Goal: Task Accomplishment & Management: Complete application form

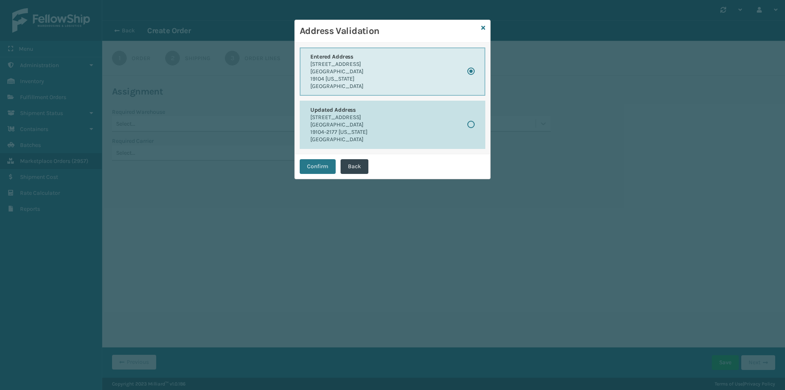
click at [479, 121] on button "Updated Address [STREET_ADDRESS][US_STATE]" at bounding box center [393, 125] width 186 height 48
radio input "false"
radio input "true"
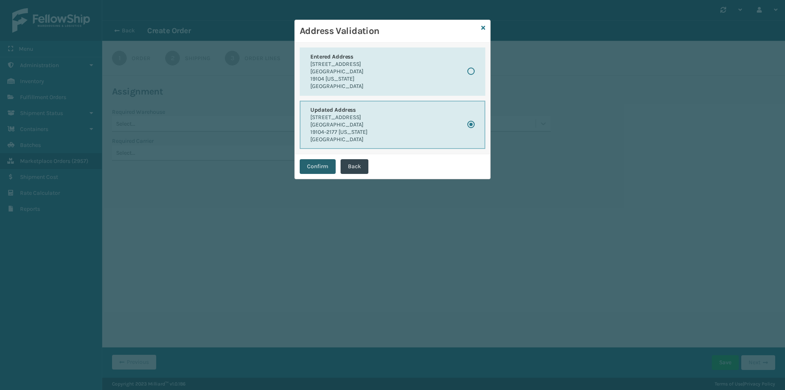
click at [326, 168] on button "Confirm" at bounding box center [318, 166] width 36 height 15
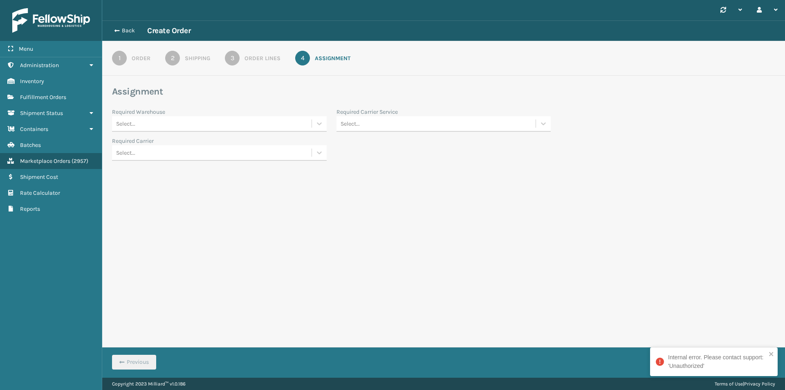
click at [250, 56] on div "Order Lines" at bounding box center [262, 58] width 36 height 9
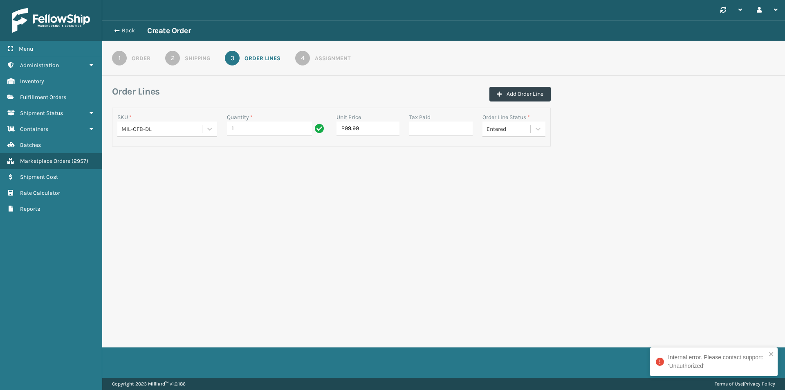
click at [186, 64] on link "2 Shipping" at bounding box center [187, 58] width 74 height 15
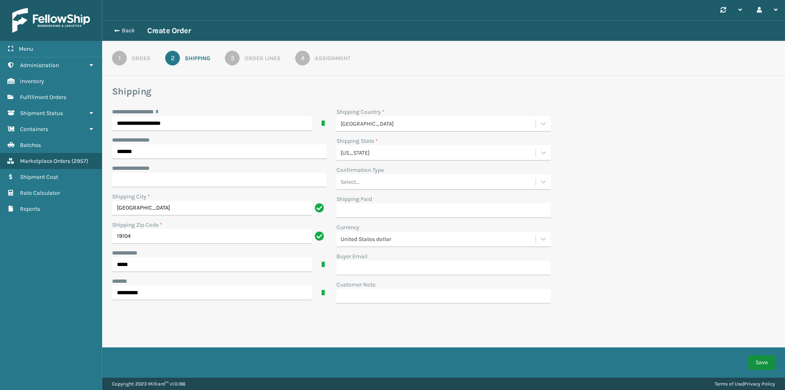
click at [768, 365] on button "Save" at bounding box center [761, 362] width 27 height 15
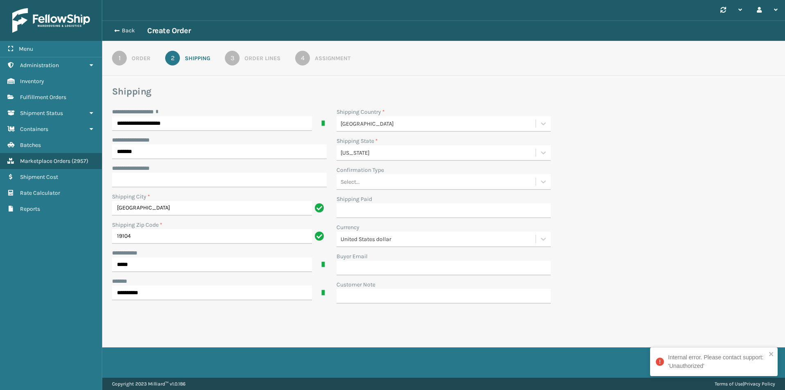
click at [250, 63] on link "3 Order Lines" at bounding box center [252, 58] width 85 height 15
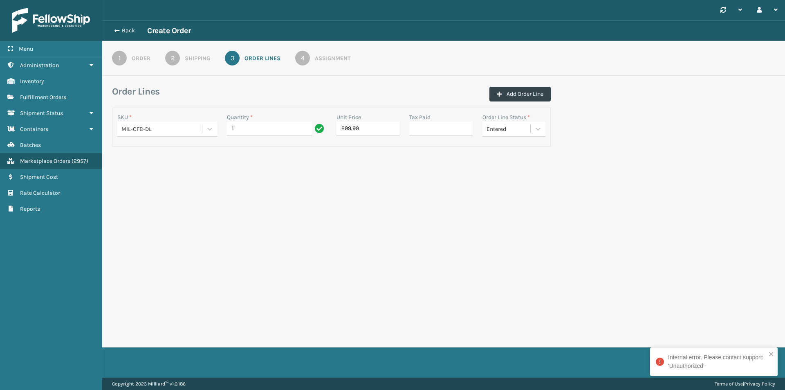
click at [328, 64] on link "4 Assignment" at bounding box center [322, 58] width 85 height 15
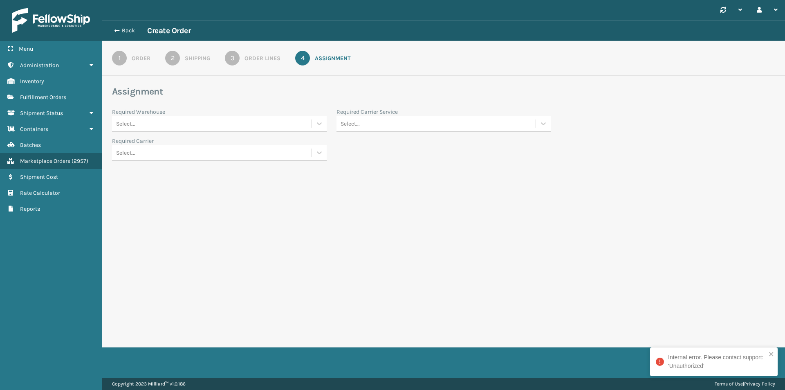
click at [236, 121] on div "Select..." at bounding box center [212, 123] width 200 height 13
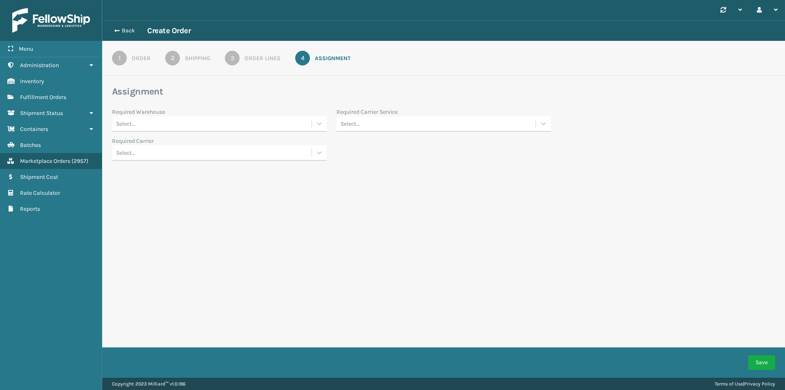
click at [206, 106] on section "Assignment Required Warehouse Select... Required Carrier Service Select... Requ…" at bounding box center [443, 122] width 663 height 75
click at [170, 63] on div "2" at bounding box center [172, 58] width 15 height 15
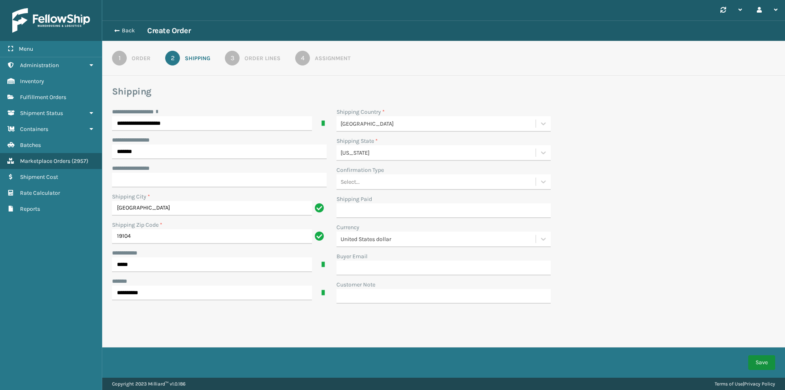
click at [762, 365] on button "Save" at bounding box center [761, 362] width 27 height 15
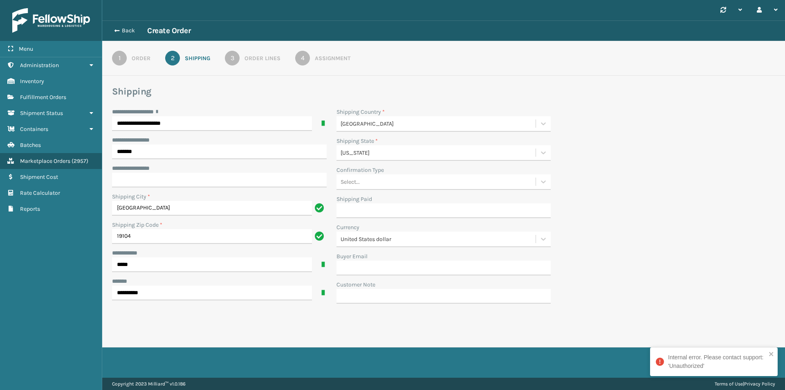
click at [135, 62] on div "Order" at bounding box center [141, 58] width 19 height 9
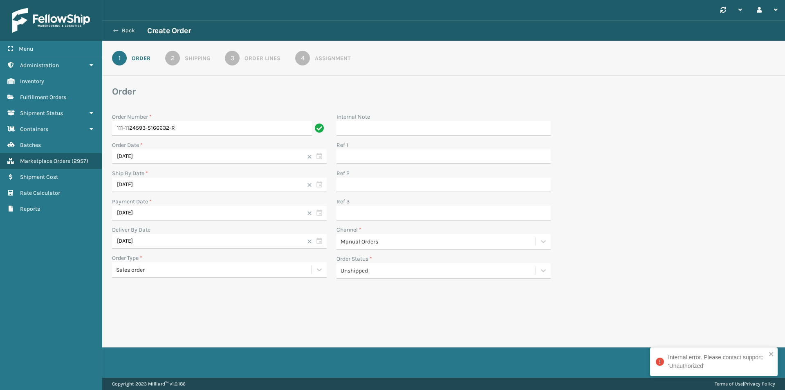
click at [120, 30] on button "Back" at bounding box center [129, 30] width 38 height 7
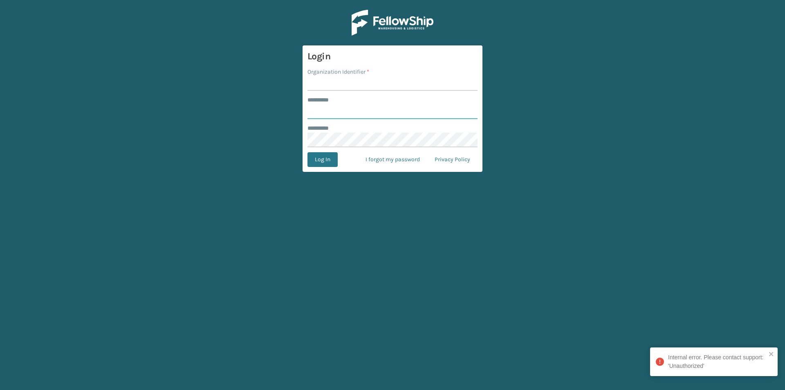
type input "******"
click at [363, 88] on input "Organization Identifier *" at bounding box center [392, 83] width 170 height 15
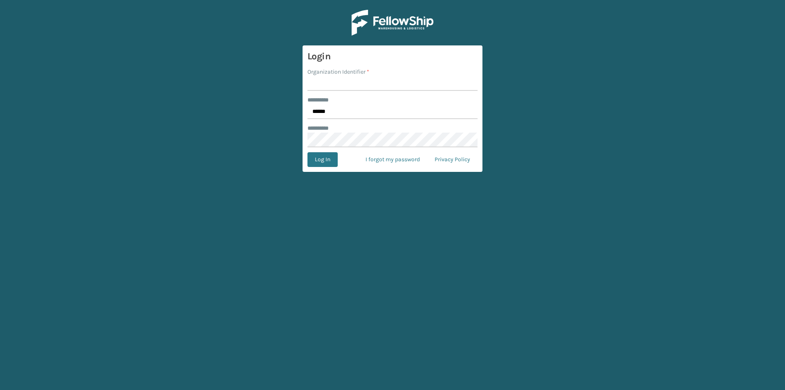
type input "milliard"
click at [327, 165] on button "Log In" at bounding box center [322, 159] width 30 height 15
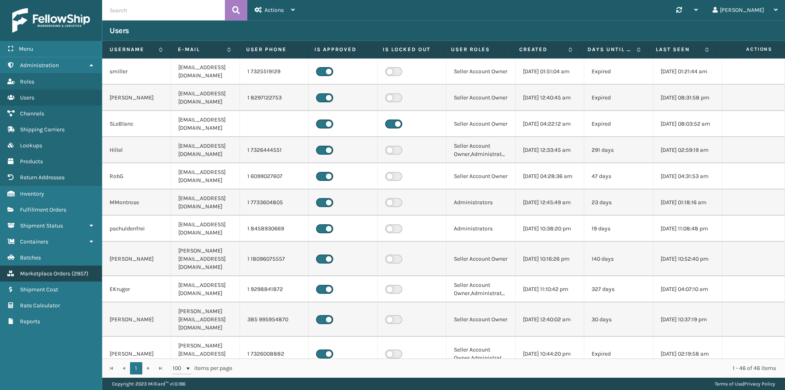
click at [49, 276] on span "Marketplace Orders" at bounding box center [45, 273] width 50 height 7
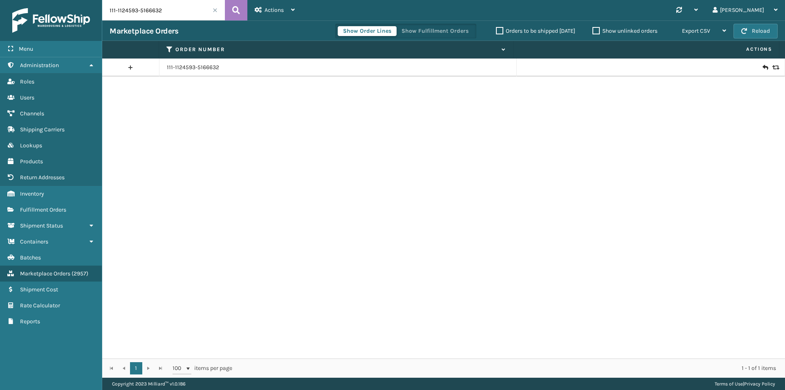
drag, startPoint x: 184, startPoint y: 22, endPoint x: 184, endPoint y: 15, distance: 6.6
click at [184, 20] on div "111-1124593-5166632 Actions New Import Orders Settings Remove All Filters Link …" at bounding box center [443, 188] width 683 height 377
click at [185, 8] on input "111-1124593-5166632" at bounding box center [163, 10] width 123 height 20
click at [266, 14] on div "Actions" at bounding box center [275, 10] width 40 height 20
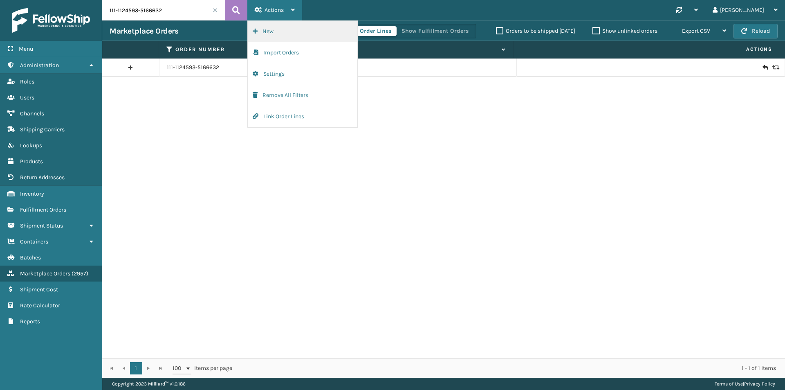
click at [292, 31] on button "New" at bounding box center [303, 31] width 110 height 21
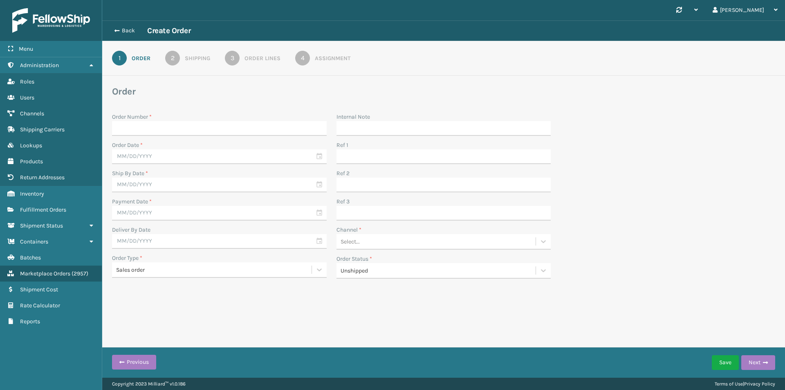
drag, startPoint x: 192, startPoint y: 138, endPoint x: 191, endPoint y: 128, distance: 10.2
click at [191, 137] on div "Order Number * Order Date * Ship By Date * Payment Date * Deliver By Date Order…" at bounding box center [219, 197] width 224 height 171
click at [191, 128] on input "Order Number *" at bounding box center [219, 128] width 215 height 15
paste input "111-1124593-5166632"
type input "111-1124593-5166632-R"
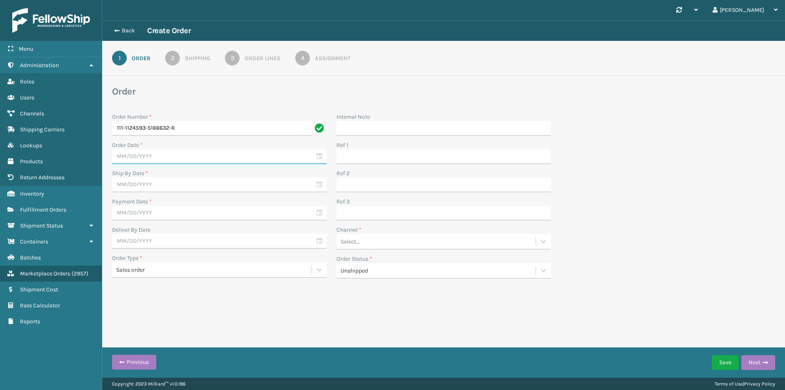
click at [197, 152] on input "text" at bounding box center [219, 156] width 215 height 15
click at [166, 247] on div "20" at bounding box center [164, 244] width 13 height 12
type input "08/20/2025"
click at [180, 177] on div "Ship By Date *" at bounding box center [219, 173] width 215 height 9
click at [182, 182] on input "text" at bounding box center [219, 184] width 215 height 15
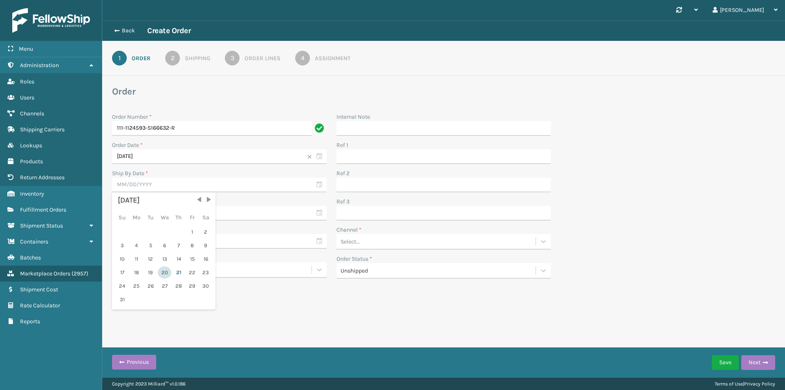
click at [167, 270] on div "20" at bounding box center [164, 272] width 13 height 12
type input "08/20/2025"
click at [146, 209] on input "text" at bounding box center [219, 213] width 215 height 15
click at [166, 300] on div "20" at bounding box center [164, 300] width 13 height 12
type input "08/20/2025"
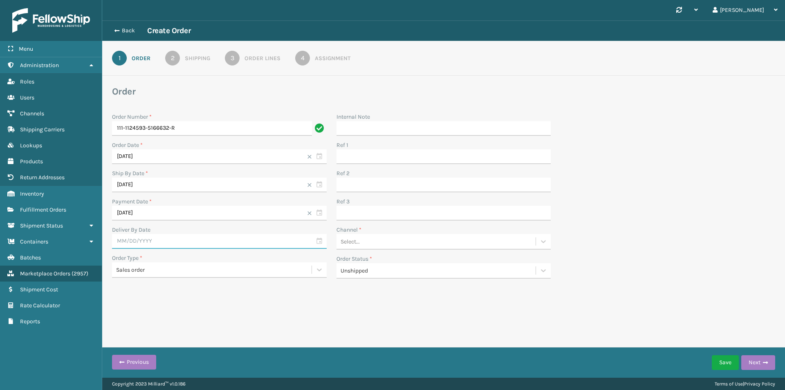
click at [162, 243] on input "text" at bounding box center [219, 241] width 215 height 15
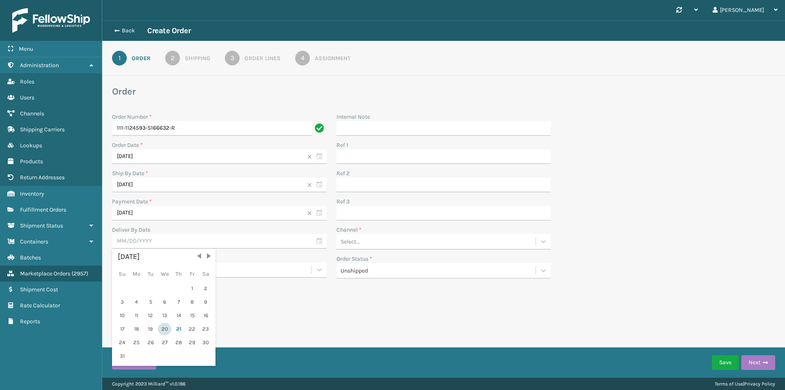
click at [165, 329] on div "20" at bounding box center [164, 329] width 13 height 12
type input "08/20/2025"
click at [372, 232] on div "Channel *" at bounding box center [443, 229] width 215 height 9
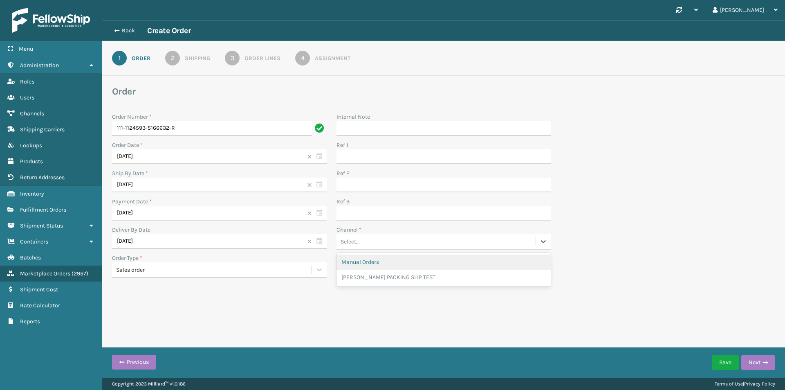
click at [374, 242] on div "Select..." at bounding box center [436, 241] width 200 height 13
click at [382, 260] on div "Manual Orders" at bounding box center [443, 261] width 215 height 15
click at [169, 58] on div "2" at bounding box center [172, 58] width 15 height 15
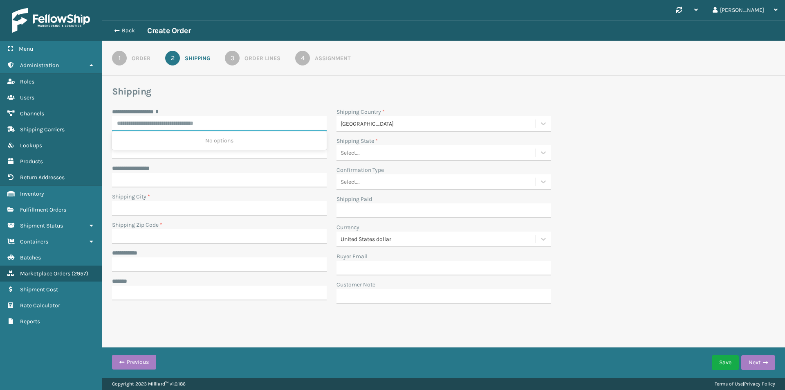
paste input "**********"
drag, startPoint x: 212, startPoint y: 121, endPoint x: 188, endPoint y: 123, distance: 24.6
click at [188, 123] on input "**********" at bounding box center [212, 123] width 200 height 15
click at [226, 172] on div "3836 SPRING GARDEN ST, PHILADELPHIA, PA" at bounding box center [219, 170] width 215 height 15
type input "**********"
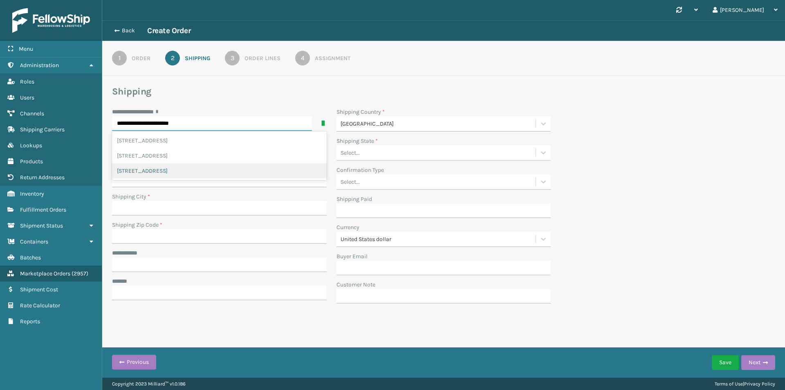
type input "PHILADELPHIA"
type input "**********"
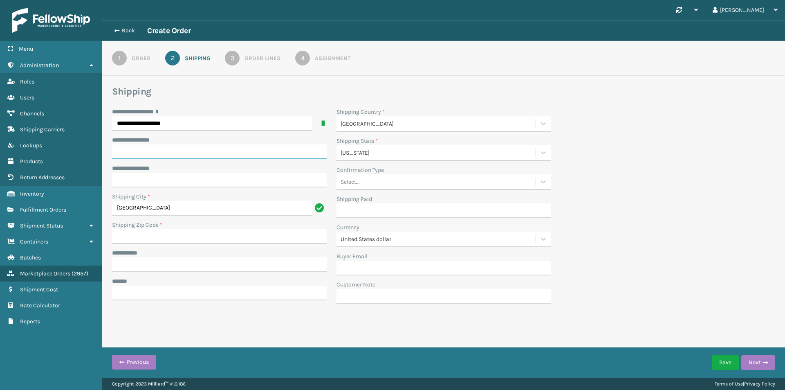
click at [191, 152] on input "**********" at bounding box center [219, 151] width 215 height 15
paste input "*******"
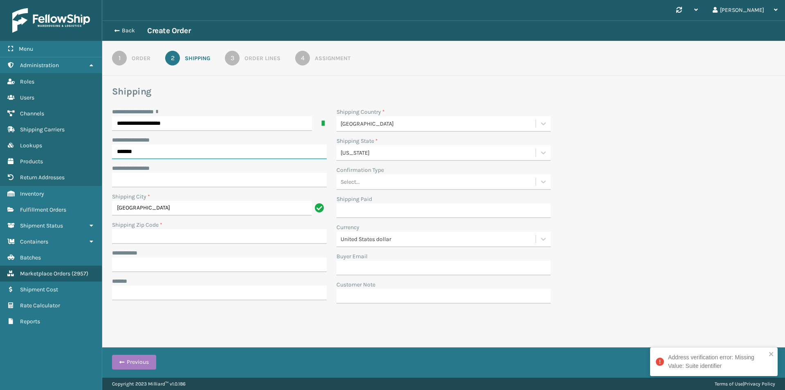
type input "*******"
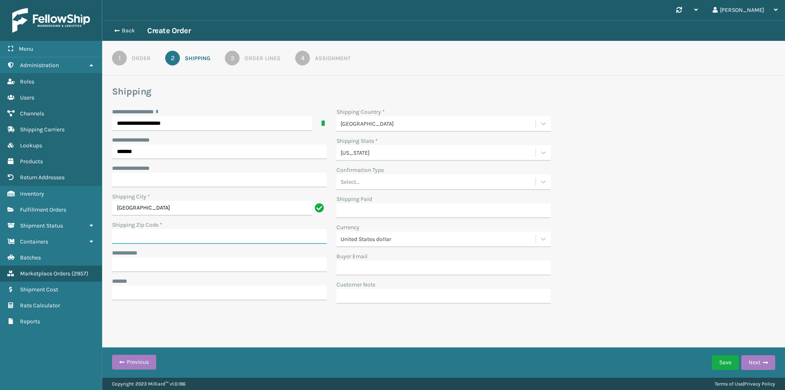
click at [193, 237] on input "Shipping Zip Code *" at bounding box center [219, 236] width 215 height 15
paste input "19104"
type input "19104"
click at [154, 265] on input "**********" at bounding box center [219, 264] width 215 height 15
paste input "*****"
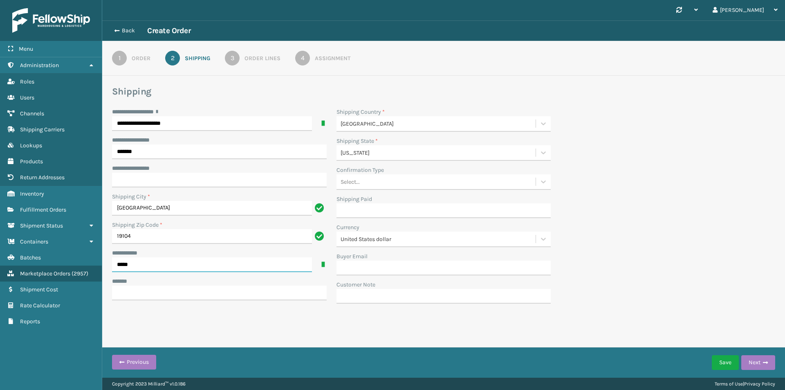
type input "*****"
click at [130, 300] on div "**********" at bounding box center [219, 208] width 224 height 201
click at [130, 293] on input "***** *" at bounding box center [219, 292] width 215 height 15
type input "**********"
click at [236, 57] on div "3" at bounding box center [232, 58] width 15 height 15
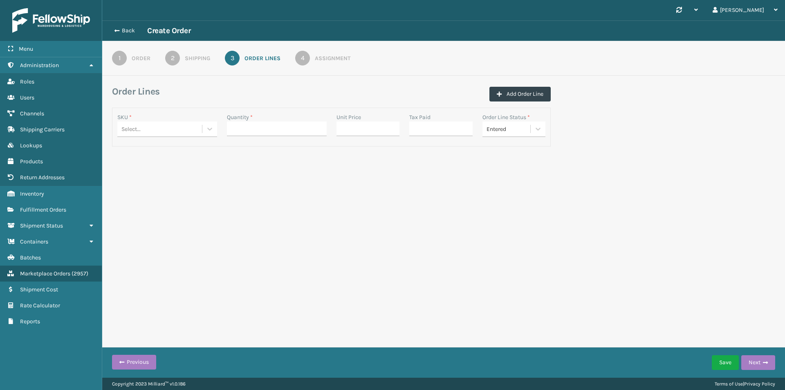
click at [170, 128] on div "Select..." at bounding box center [159, 128] width 85 height 13
paste input "MIL-CFB-DL"
type input "MIL-CFB-DL"
click at [162, 152] on div "MIL-CFB-DL" at bounding box center [167, 149] width 100 height 15
click at [261, 129] on input "Quantity *" at bounding box center [277, 128] width 100 height 15
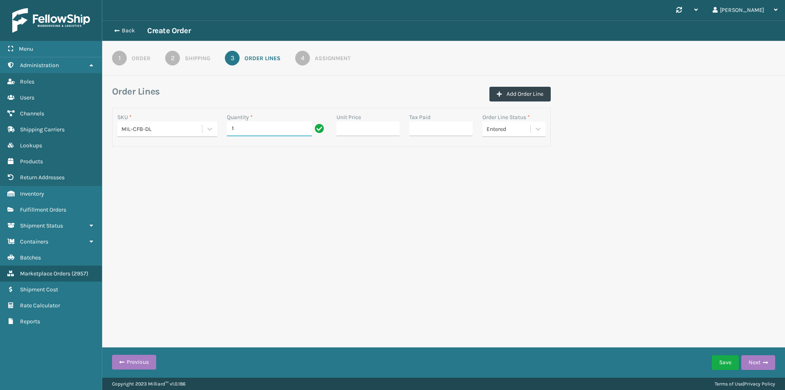
type input "1"
click at [352, 130] on input "Unit Price" at bounding box center [367, 128] width 63 height 15
paste input "299.99"
type input "299.99"
click at [323, 57] on div "Assignment" at bounding box center [333, 58] width 36 height 9
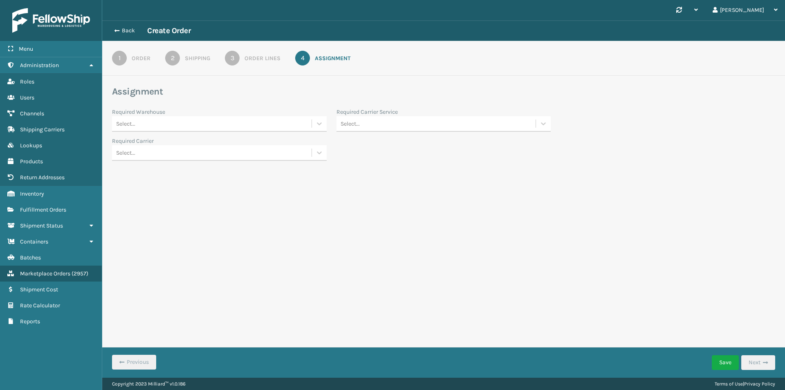
click at [283, 51] on link "4 Assignment" at bounding box center [322, 58] width 85 height 15
click at [260, 58] on div "Order Lines" at bounding box center [262, 58] width 36 height 9
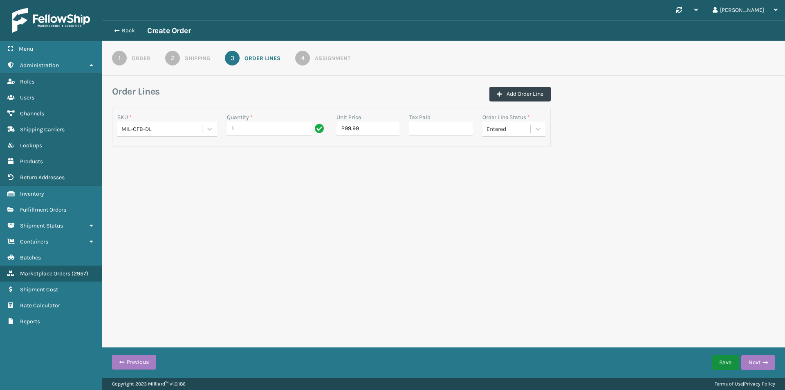
click at [724, 361] on button "Save" at bounding box center [725, 362] width 27 height 15
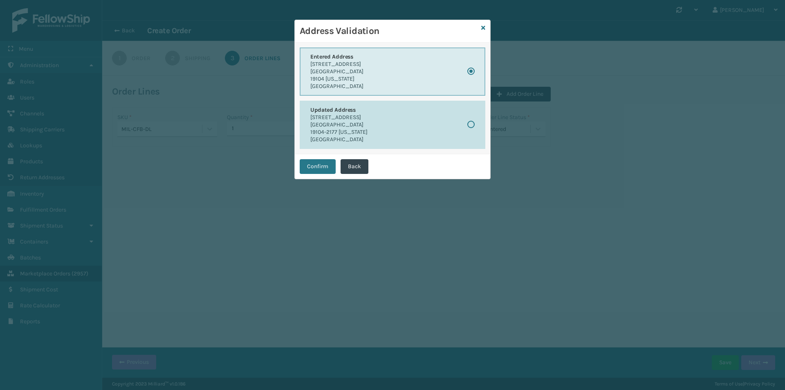
click at [470, 127] on label "button" at bounding box center [470, 124] width 7 height 7
radio input "false"
radio input "true"
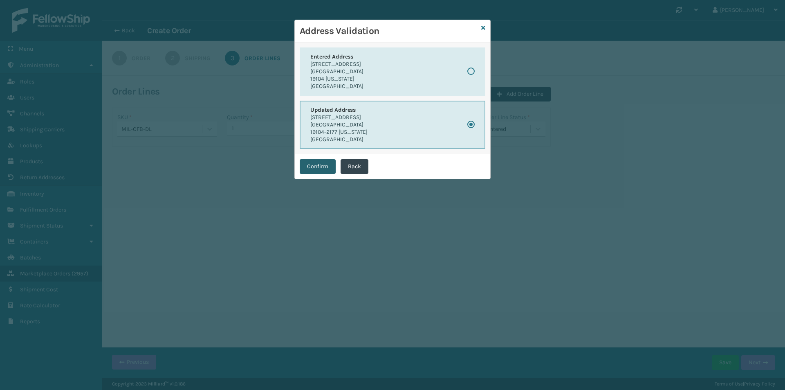
click at [323, 162] on button "Confirm" at bounding box center [318, 166] width 36 height 15
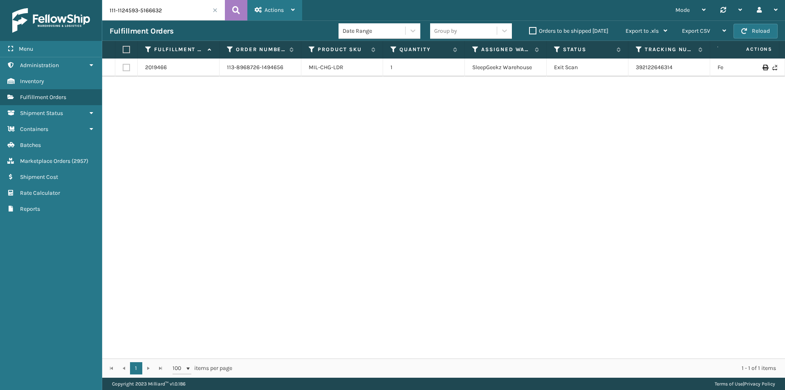
type input "111-1124593-5166632"
click at [249, 8] on div "Actions Settings Remove All Filters Track Fulfillment Order Export Labels Bulk …" at bounding box center [274, 10] width 55 height 20
click at [235, 9] on icon at bounding box center [236, 10] width 8 height 12
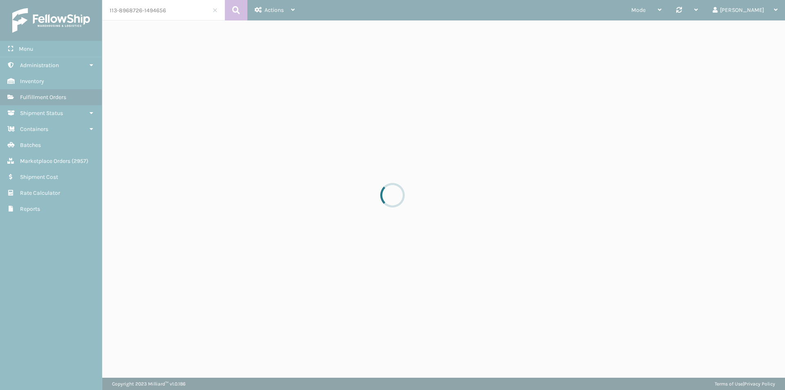
click at [179, 16] on div at bounding box center [392, 195] width 785 height 390
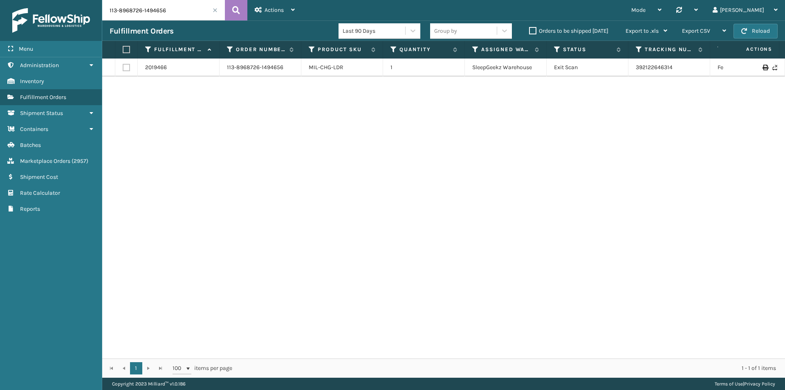
drag, startPoint x: 179, startPoint y: 13, endPoint x: 199, endPoint y: 9, distance: 19.9
click at [179, 12] on input "113-8968726-1494656" at bounding box center [163, 10] width 123 height 20
paste input "1-1124593-5166632"
type input "111-1124593-5166632"
click at [238, 8] on icon at bounding box center [236, 10] width 8 height 12
